Goal: Task Accomplishment & Management: Manage account settings

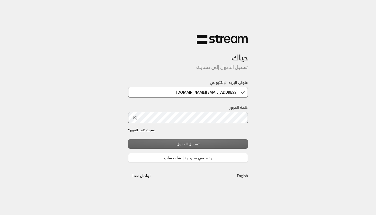
click at [177, 147] on div "تسجيل الدخول جديد في ستريم؟ إنشاء حساب" at bounding box center [188, 150] width 120 height 23
click at [174, 145] on div "تسجيل الدخول جديد في ستريم؟ إنشاء حساب" at bounding box center [188, 150] width 120 height 23
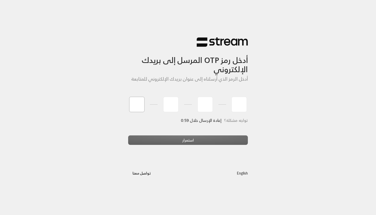
click at [137, 103] on input "tel" at bounding box center [136, 104] width 15 height 15
type input "6"
type input "4"
type input "0"
type input "8"
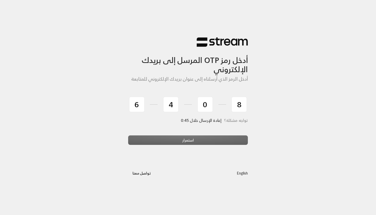
click at [159, 139] on div "استمرار" at bounding box center [188, 142] width 120 height 14
